Goal: Information Seeking & Learning: Compare options

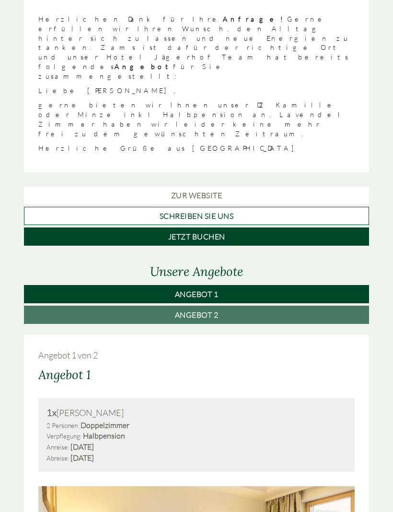
scroll to position [257, 0]
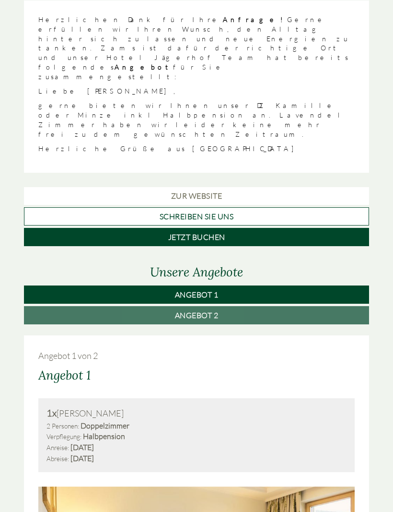
click at [215, 310] on span "Angebot 2" at bounding box center [197, 315] width 44 height 10
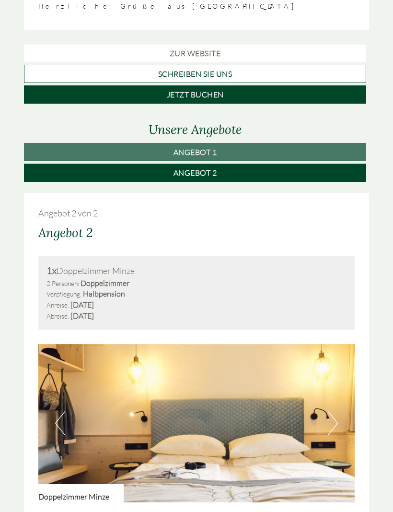
scroll to position [399, 0]
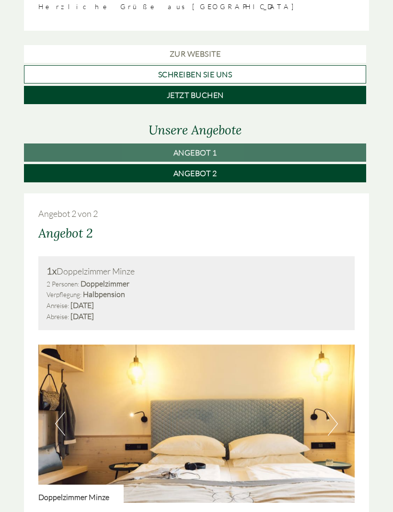
click at [205, 148] on span "Angebot 1" at bounding box center [196, 153] width 44 height 10
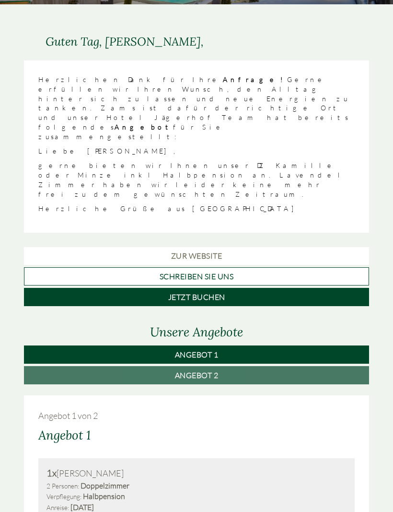
scroll to position [199, 0]
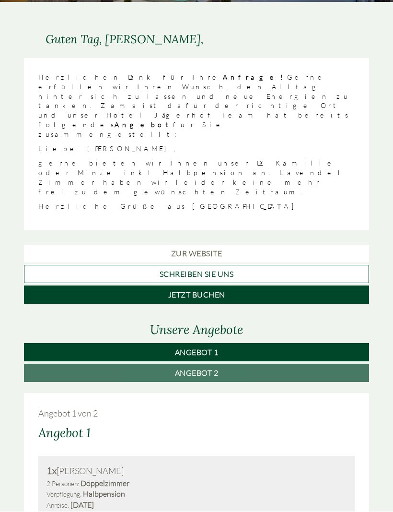
click at [206, 368] on span "Angebot 2" at bounding box center [197, 373] width 44 height 10
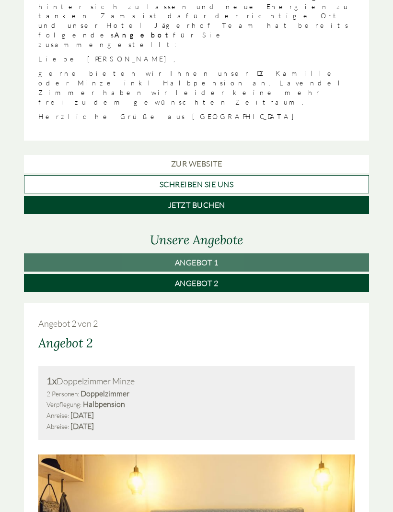
scroll to position [288, 0]
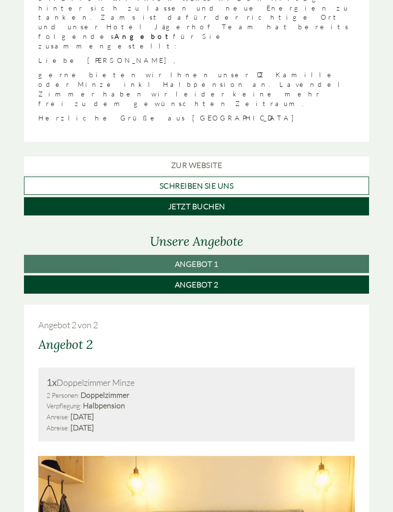
click at [204, 259] on span "Angebot 1" at bounding box center [197, 264] width 44 height 10
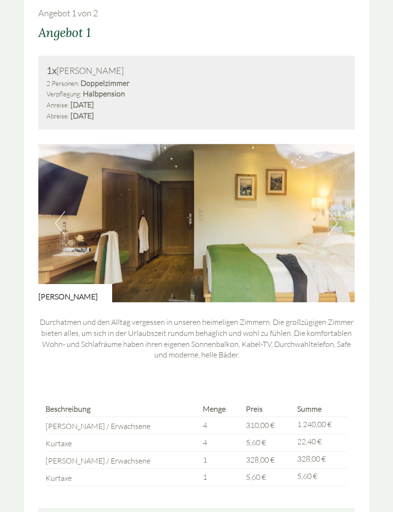
scroll to position [599, 0]
click at [333, 212] on button "Next" at bounding box center [333, 224] width 10 height 24
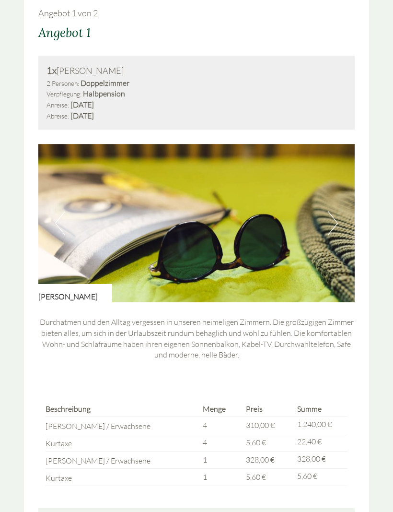
scroll to position [600, 0]
click at [342, 156] on img at bounding box center [196, 223] width 317 height 158
click at [333, 211] on button "Next" at bounding box center [333, 223] width 10 height 24
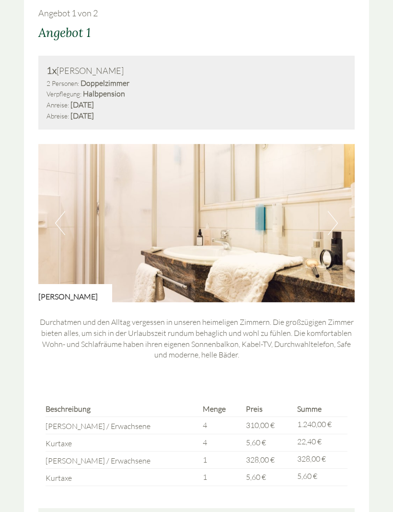
click at [333, 211] on button "Next" at bounding box center [333, 223] width 10 height 24
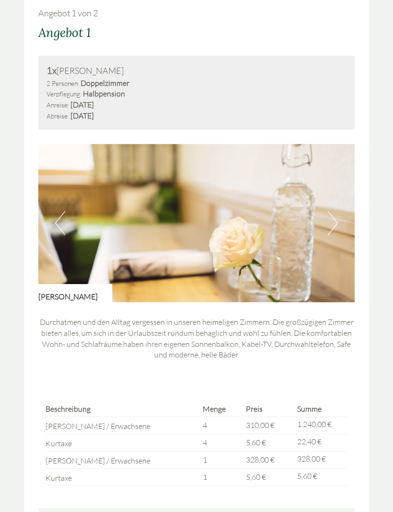
click at [334, 211] on button "Next" at bounding box center [333, 223] width 10 height 24
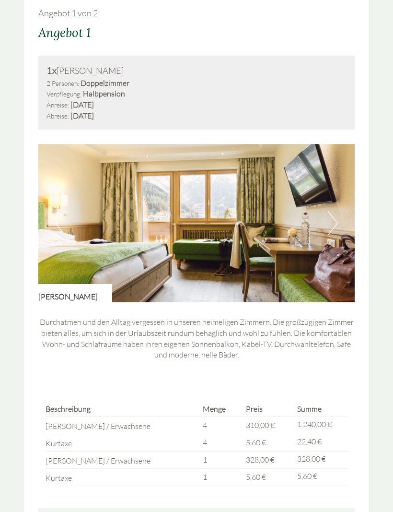
click at [337, 211] on button "Next" at bounding box center [333, 223] width 10 height 24
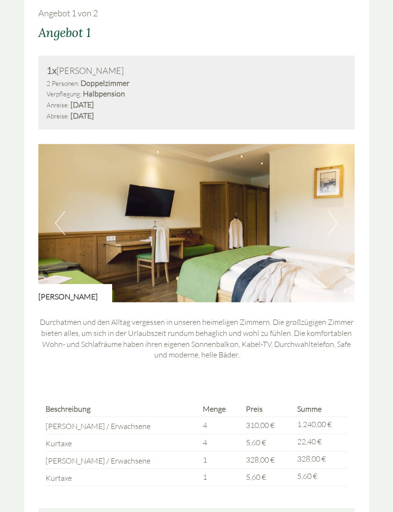
click at [333, 211] on button "Next" at bounding box center [333, 223] width 10 height 24
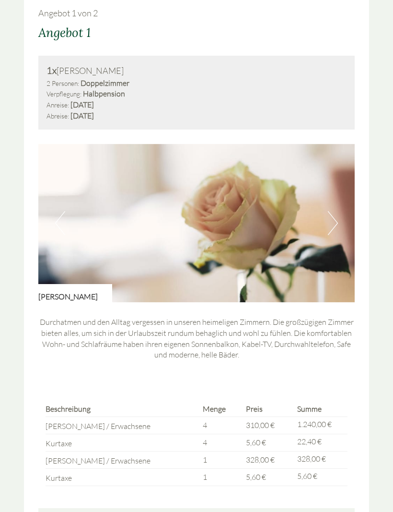
click at [336, 211] on button "Next" at bounding box center [333, 223] width 10 height 24
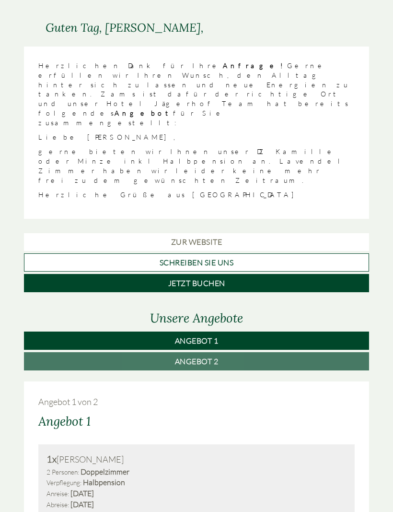
scroll to position [207, 0]
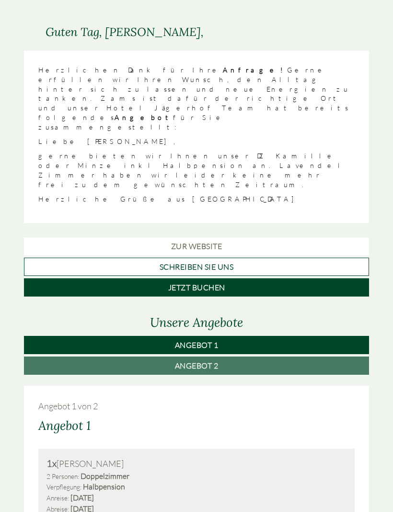
click at [200, 361] on span "Angebot 2" at bounding box center [197, 366] width 44 height 10
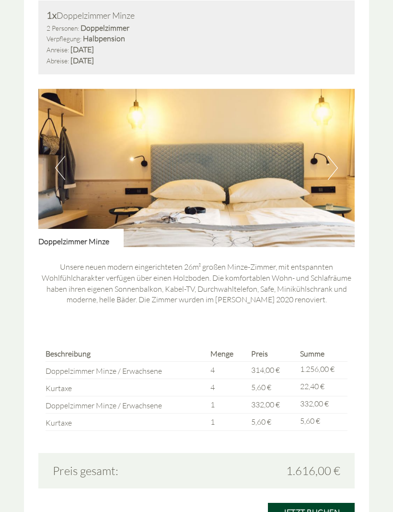
scroll to position [655, 0]
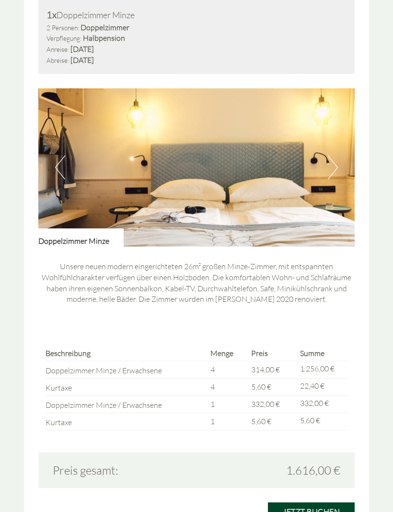
click at [336, 155] on button "Next" at bounding box center [333, 167] width 10 height 24
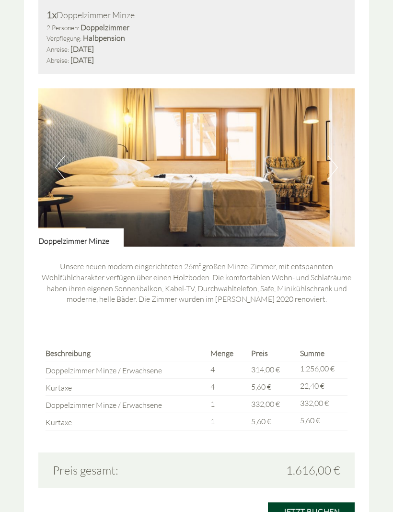
click at [335, 155] on button "Next" at bounding box center [333, 167] width 10 height 24
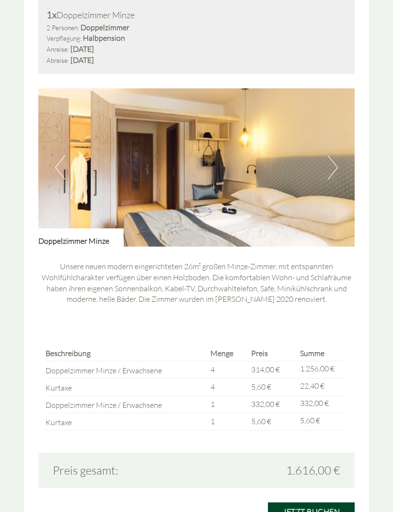
click at [335, 155] on button "Next" at bounding box center [333, 167] width 10 height 24
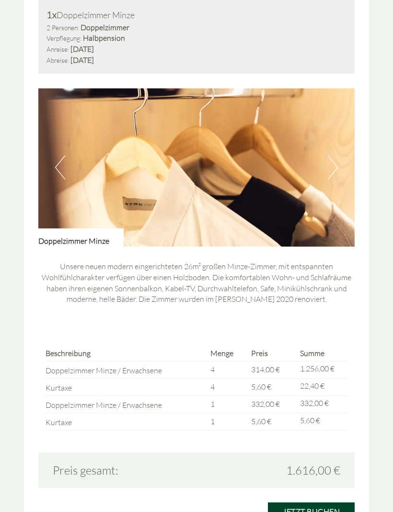
click at [336, 155] on button "Next" at bounding box center [333, 167] width 10 height 24
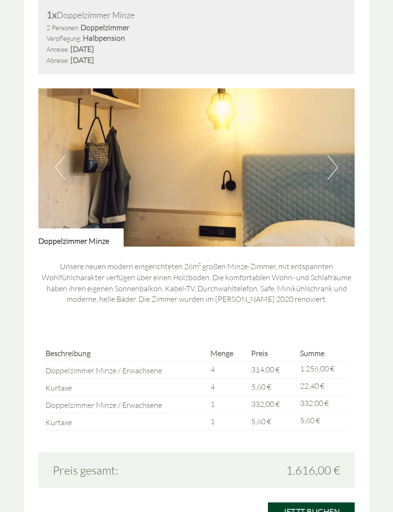
click at [331, 155] on button "Next" at bounding box center [333, 167] width 10 height 24
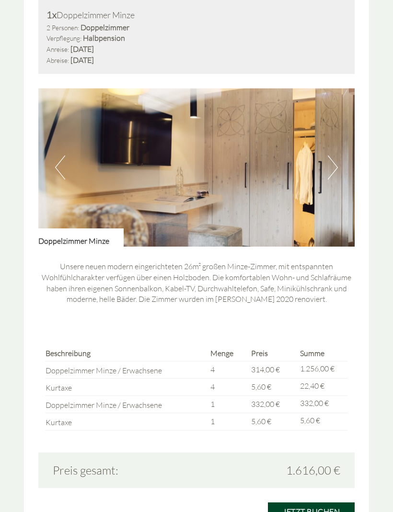
click at [335, 155] on button "Next" at bounding box center [333, 167] width 10 height 24
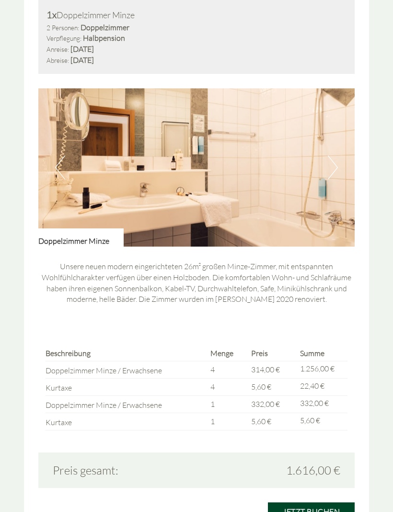
click at [337, 155] on button "Next" at bounding box center [333, 167] width 10 height 24
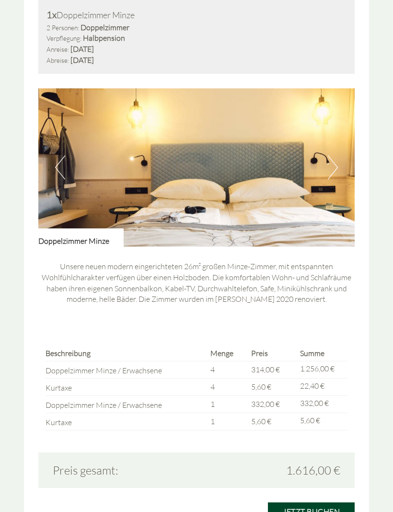
click at [338, 100] on img at bounding box center [196, 167] width 317 height 158
click at [337, 155] on button "Next" at bounding box center [333, 167] width 10 height 24
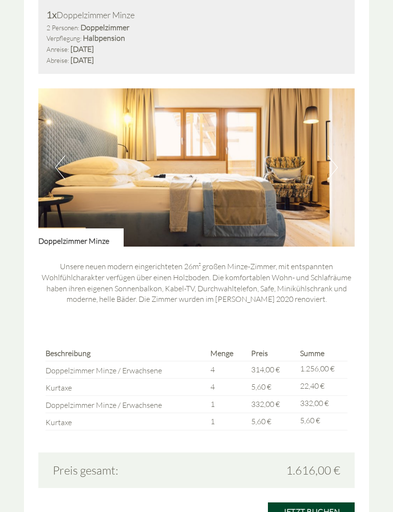
click at [329, 155] on button "Next" at bounding box center [333, 167] width 10 height 24
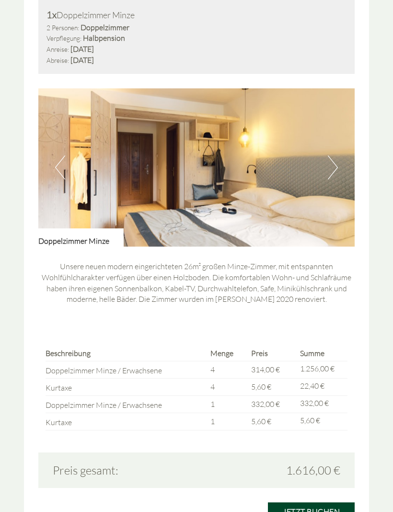
click at [336, 155] on button "Next" at bounding box center [333, 167] width 10 height 24
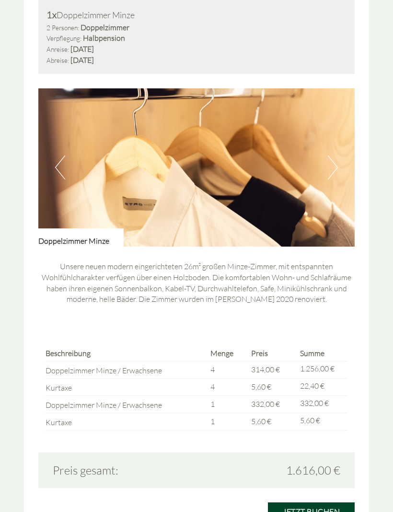
click at [336, 155] on button "Next" at bounding box center [333, 167] width 10 height 24
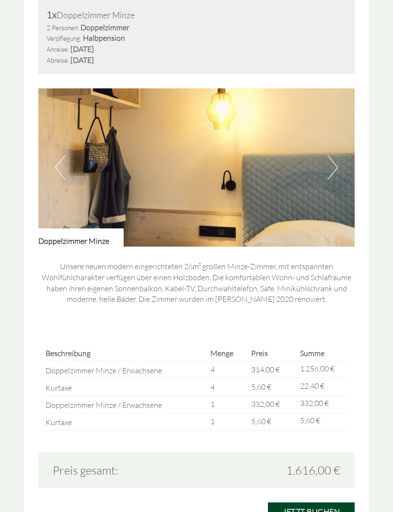
click at [335, 155] on button "Next" at bounding box center [333, 167] width 10 height 24
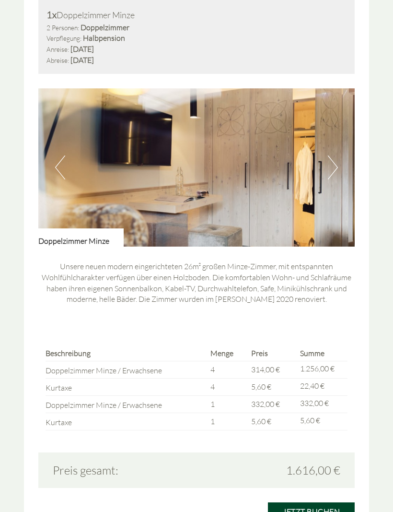
click at [335, 155] on button "Next" at bounding box center [333, 167] width 10 height 24
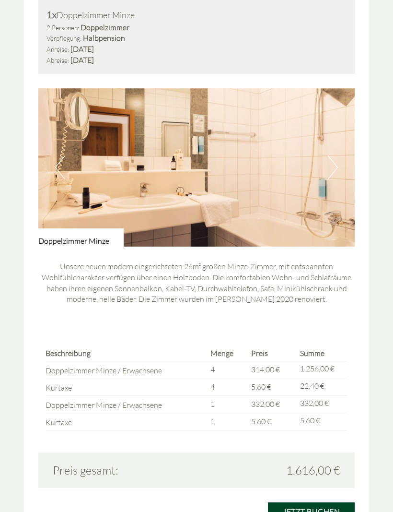
click at [331, 155] on button "Next" at bounding box center [333, 167] width 10 height 24
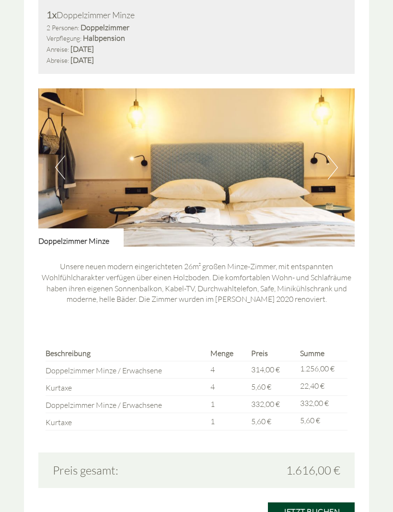
click at [333, 155] on button "Next" at bounding box center [333, 167] width 10 height 24
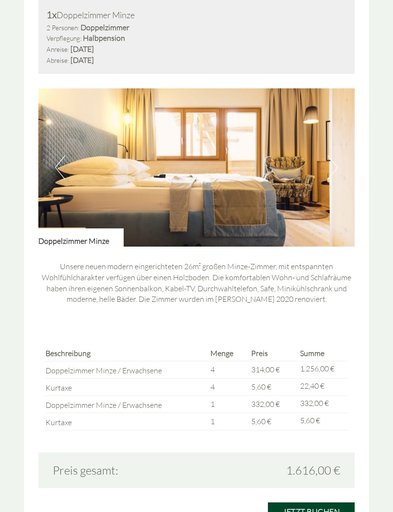
click at [333, 155] on button "Next" at bounding box center [333, 167] width 10 height 24
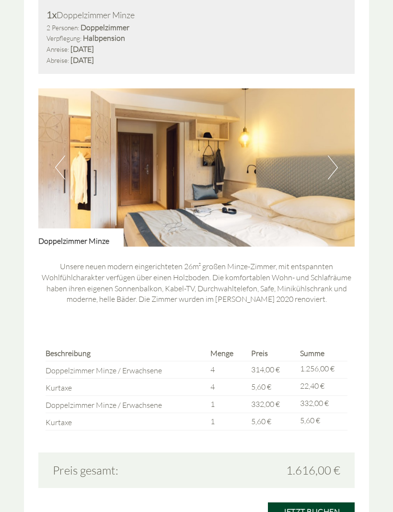
click at [330, 155] on button "Next" at bounding box center [333, 167] width 10 height 24
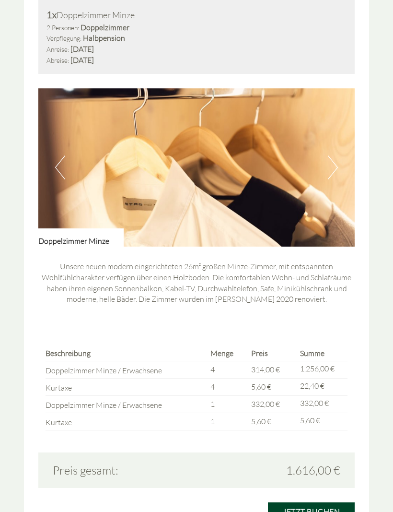
click at [335, 155] on button "Next" at bounding box center [333, 167] width 10 height 24
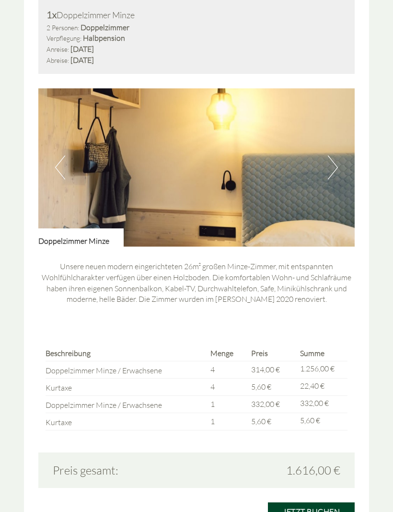
click at [334, 155] on button "Next" at bounding box center [333, 167] width 10 height 24
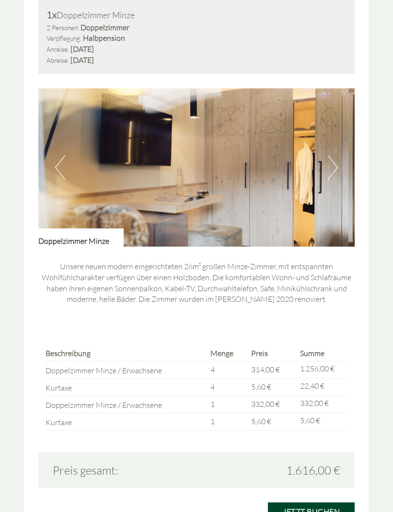
click at [334, 155] on button "Next" at bounding box center [333, 167] width 10 height 24
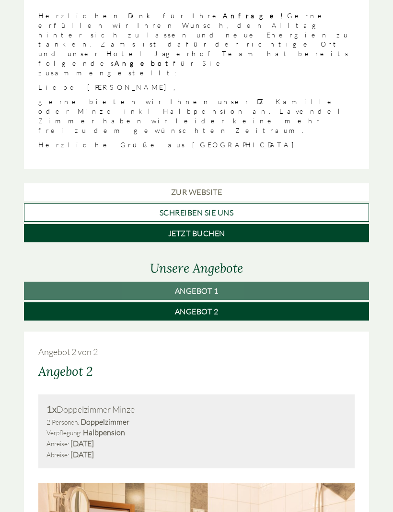
scroll to position [260, 0]
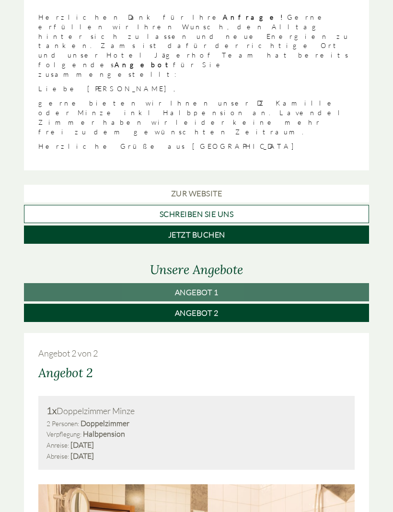
click at [207, 308] on span "Angebot 2" at bounding box center [197, 313] width 44 height 10
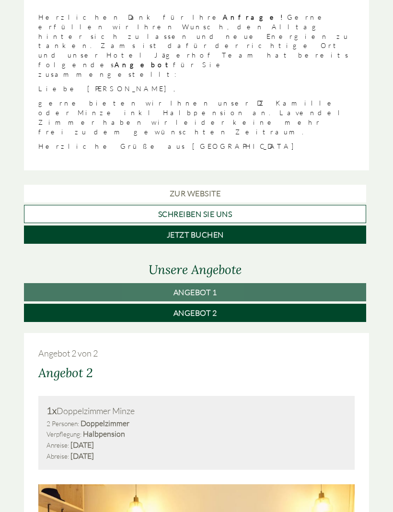
scroll to position [481, 0]
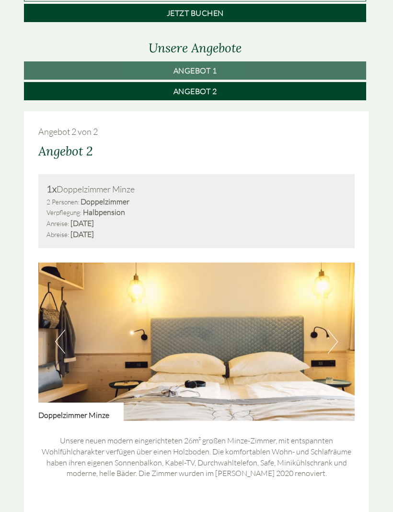
click at [337, 330] on button "Next" at bounding box center [333, 342] width 10 height 24
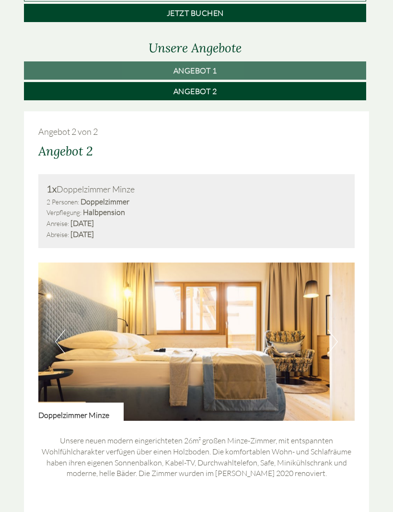
click at [335, 330] on button "Next" at bounding box center [333, 342] width 10 height 24
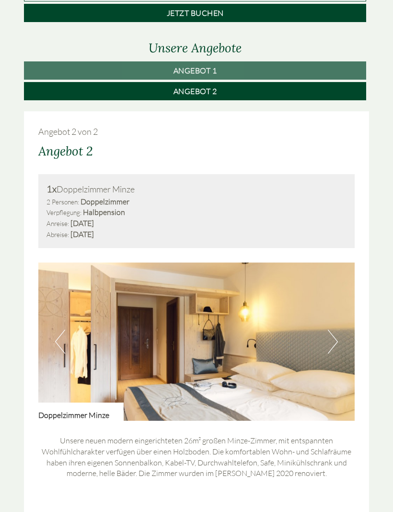
click at [331, 330] on button "Next" at bounding box center [333, 342] width 10 height 24
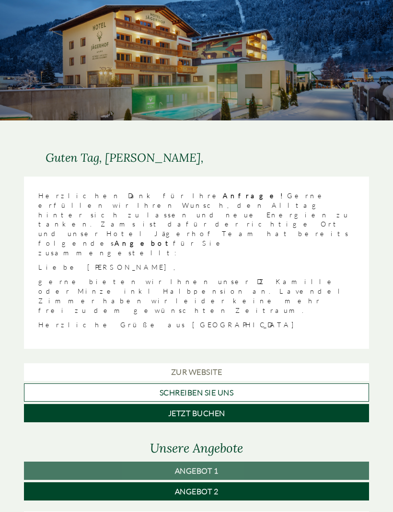
scroll to position [84, 0]
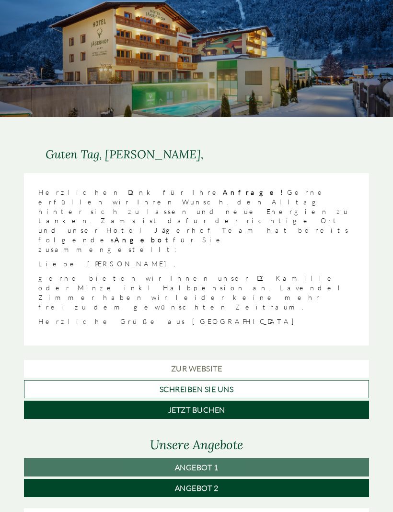
click at [209, 483] on span "Angebot 2" at bounding box center [197, 488] width 44 height 10
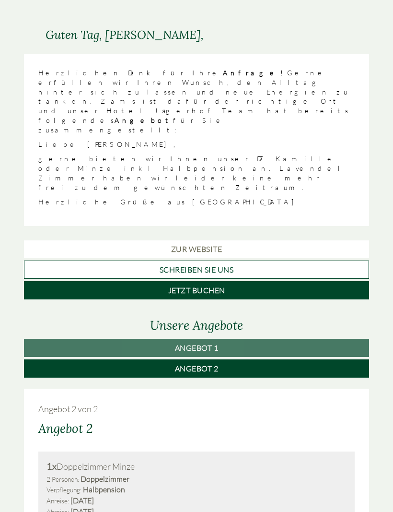
scroll to position [204, 0]
click at [203, 364] on span "Angebot 2" at bounding box center [197, 369] width 44 height 10
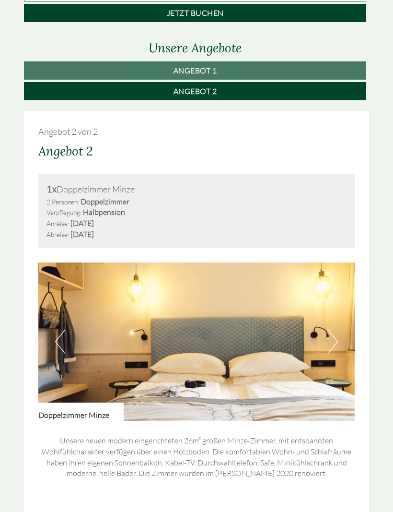
click at [337, 330] on button "Next" at bounding box center [333, 342] width 10 height 24
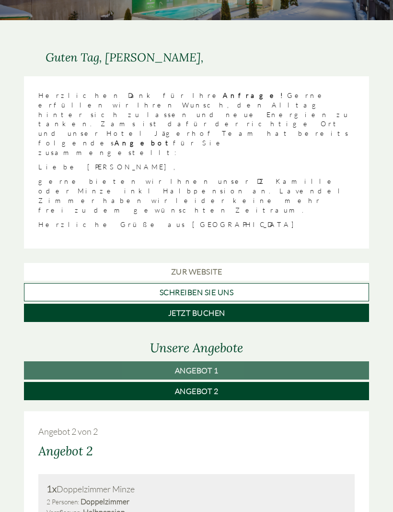
scroll to position [178, 0]
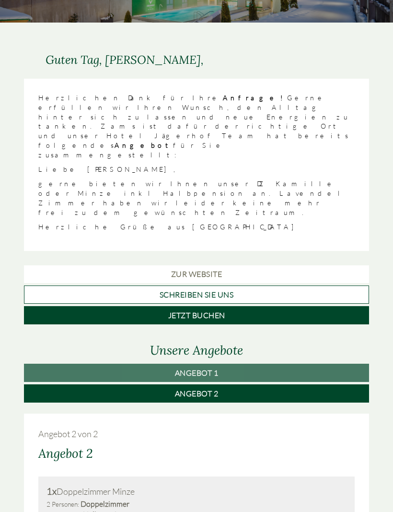
click at [201, 368] on span "Angebot 1" at bounding box center [197, 373] width 44 height 10
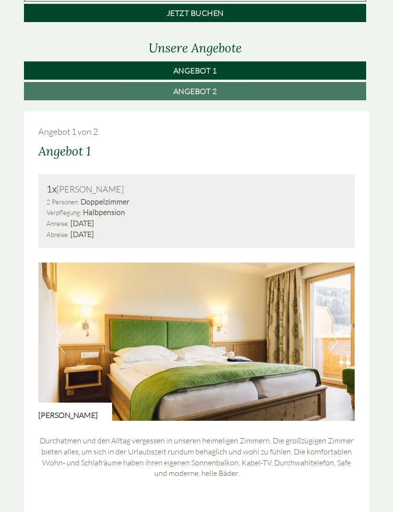
scroll to position [481, 0]
click at [336, 330] on button "Next" at bounding box center [333, 342] width 10 height 24
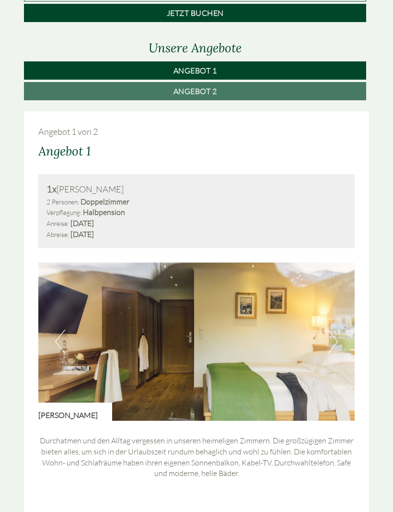
click at [338, 272] on img at bounding box center [196, 341] width 317 height 158
click at [342, 281] on img at bounding box center [196, 341] width 317 height 158
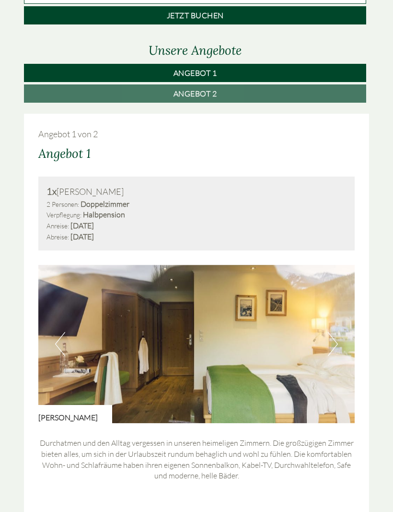
click at [337, 332] on button "Next" at bounding box center [333, 344] width 10 height 24
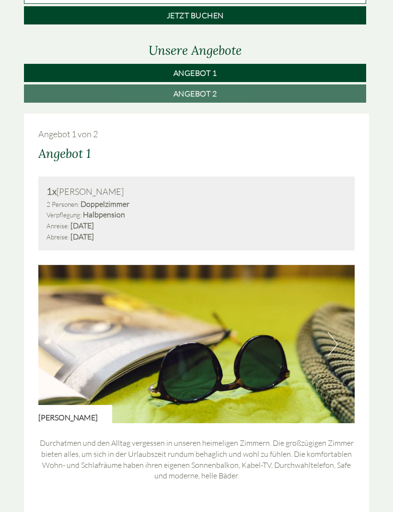
click at [337, 332] on button "Next" at bounding box center [333, 344] width 10 height 24
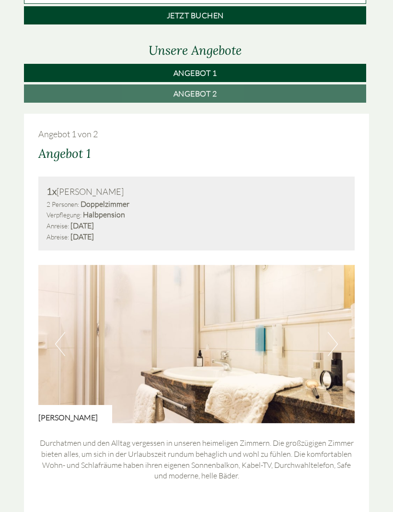
click at [333, 332] on button "Next" at bounding box center [333, 344] width 10 height 24
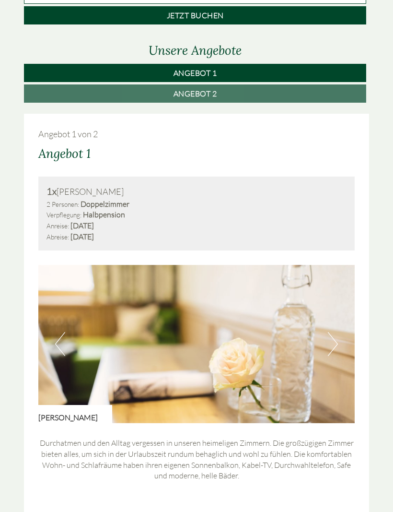
click at [335, 332] on button "Next" at bounding box center [333, 344] width 10 height 24
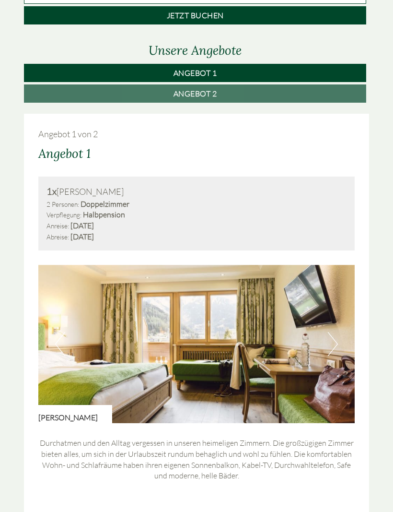
click at [334, 332] on button "Next" at bounding box center [333, 344] width 10 height 24
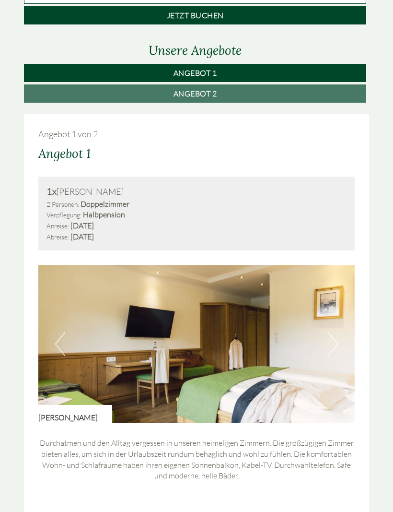
click at [339, 277] on img at bounding box center [196, 344] width 317 height 158
click at [336, 332] on button "Next" at bounding box center [333, 344] width 10 height 24
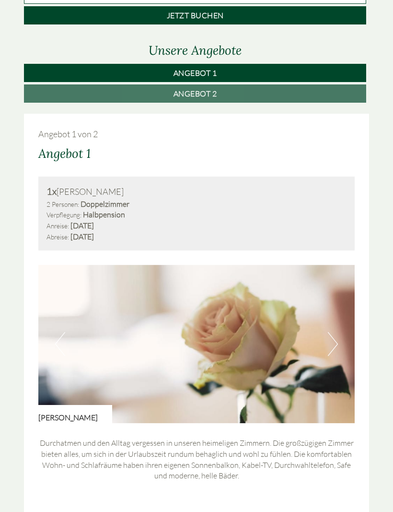
click at [341, 281] on img at bounding box center [196, 344] width 317 height 158
click at [335, 332] on button "Next" at bounding box center [333, 344] width 10 height 24
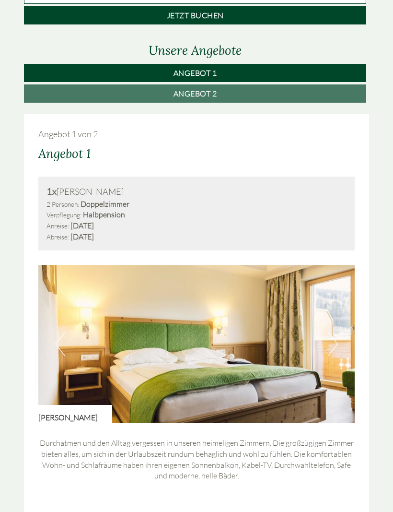
click at [339, 280] on img at bounding box center [196, 344] width 317 height 158
click at [333, 332] on button "Next" at bounding box center [333, 344] width 10 height 24
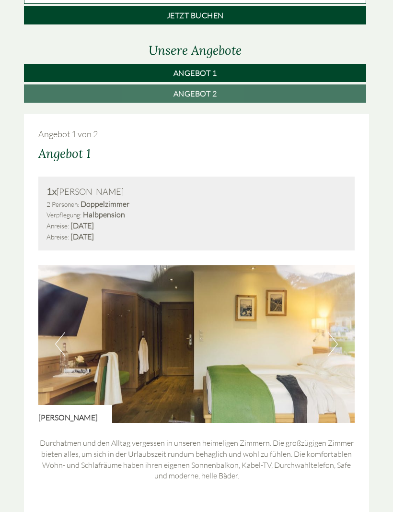
click at [331, 332] on button "Next" at bounding box center [333, 344] width 10 height 24
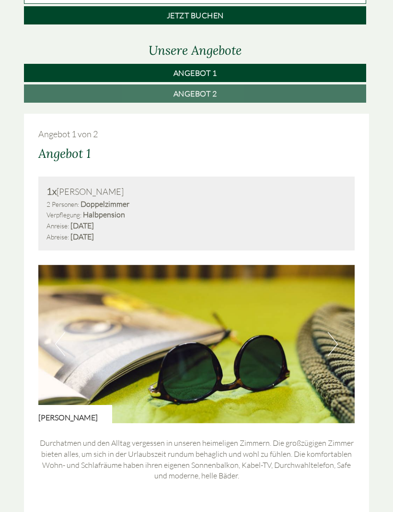
click at [336, 332] on button "Next" at bounding box center [333, 344] width 10 height 24
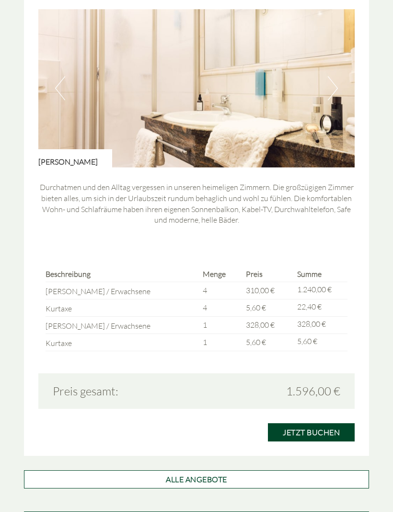
scroll to position [736, 0]
